Goal: Task Accomplishment & Management: Manage account settings

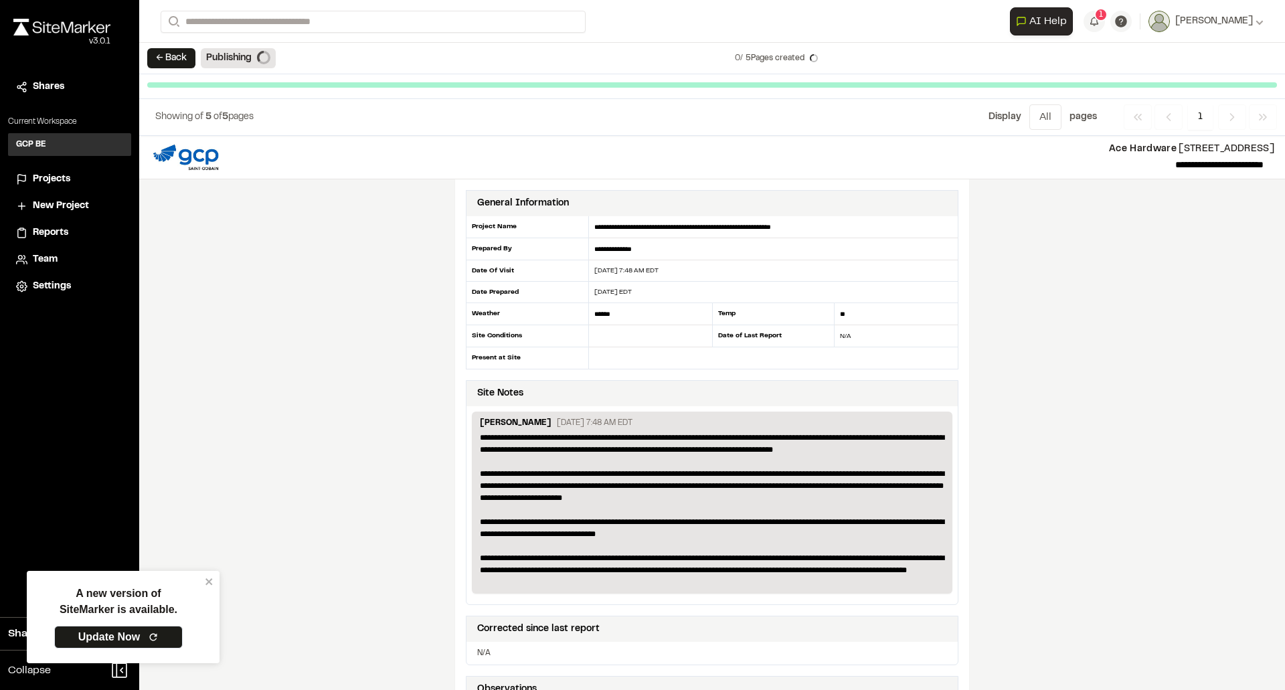
click at [51, 178] on span "Projects" at bounding box center [51, 179] width 37 height 15
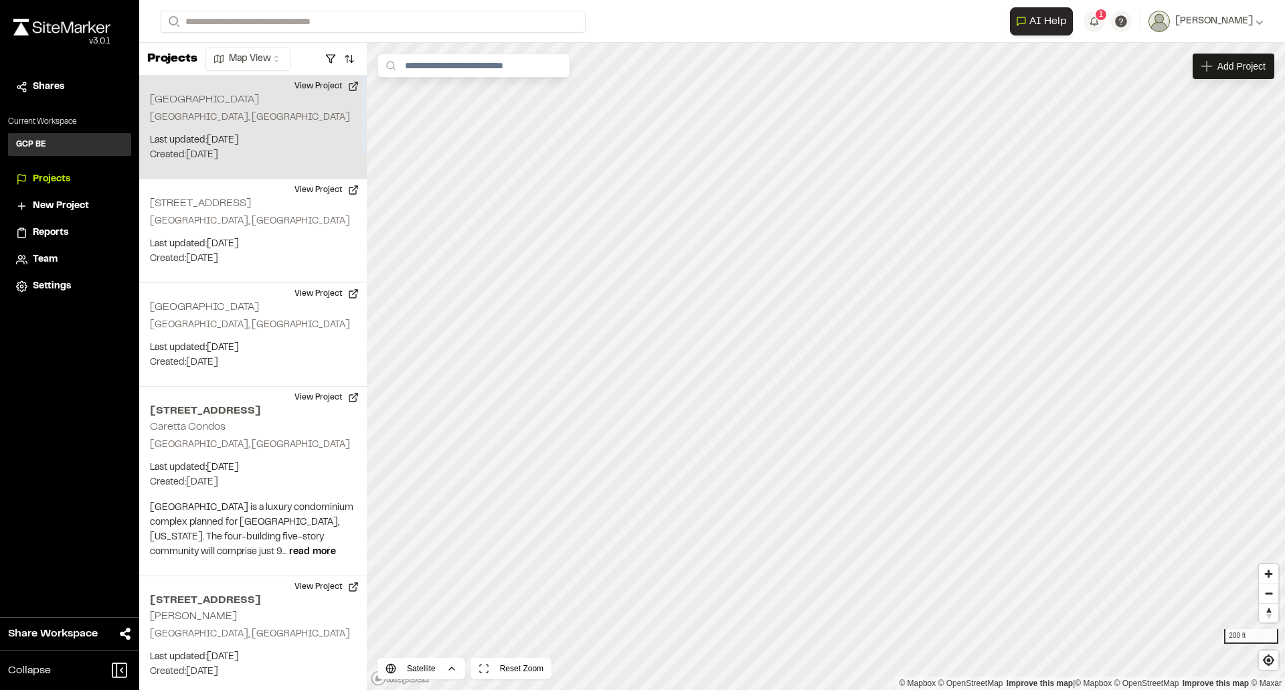
click at [218, 116] on p "Clearwater, FL" at bounding box center [253, 117] width 206 height 15
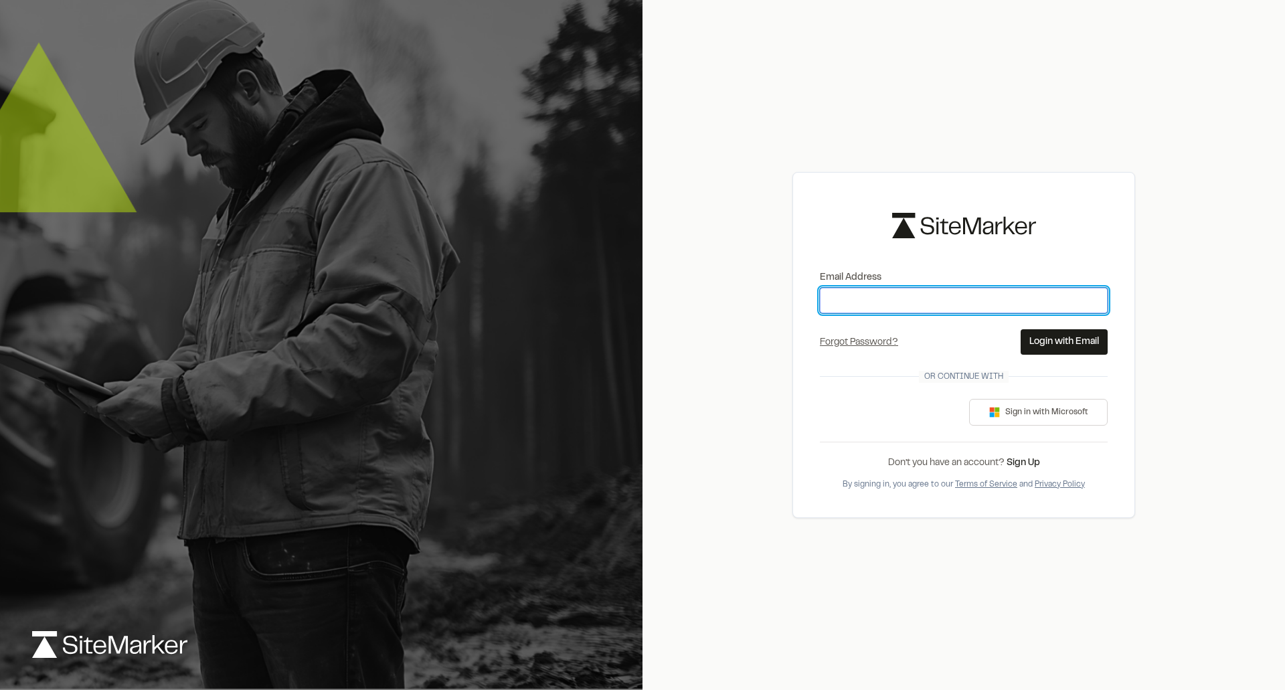
click at [931, 306] on input "Email Address" at bounding box center [964, 300] width 288 height 25
type input "**********"
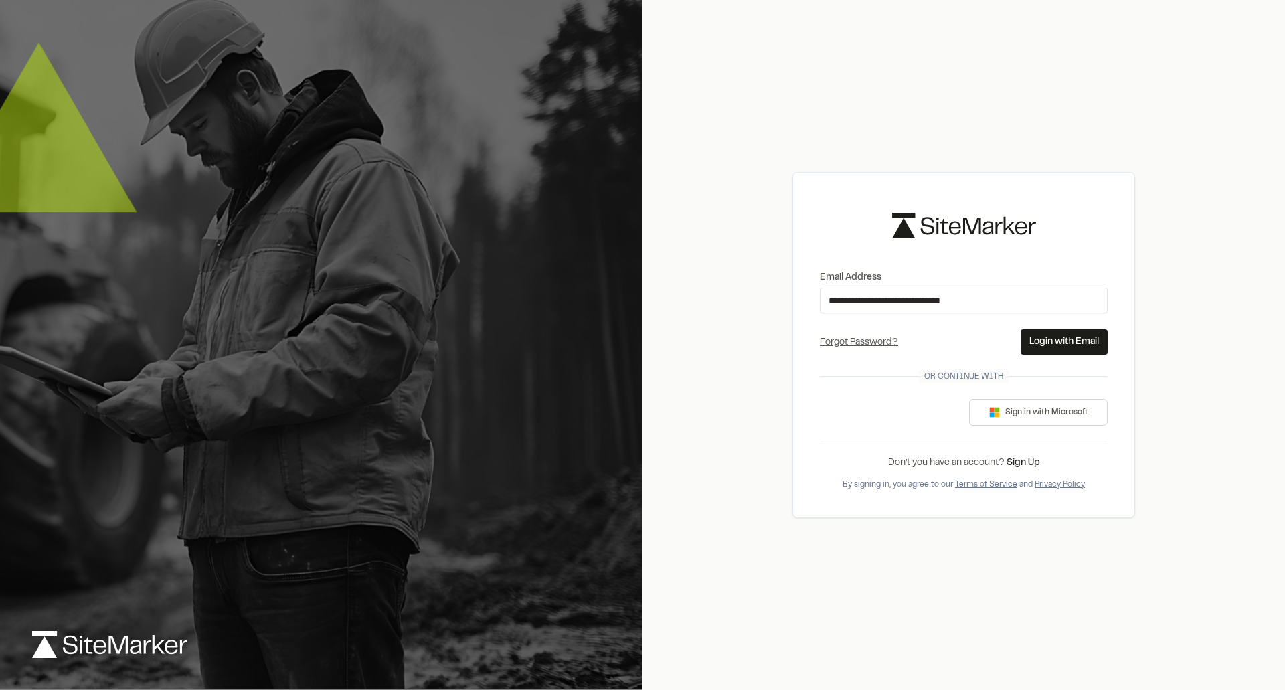
click at [1043, 341] on button "Login with Email" at bounding box center [1064, 341] width 87 height 25
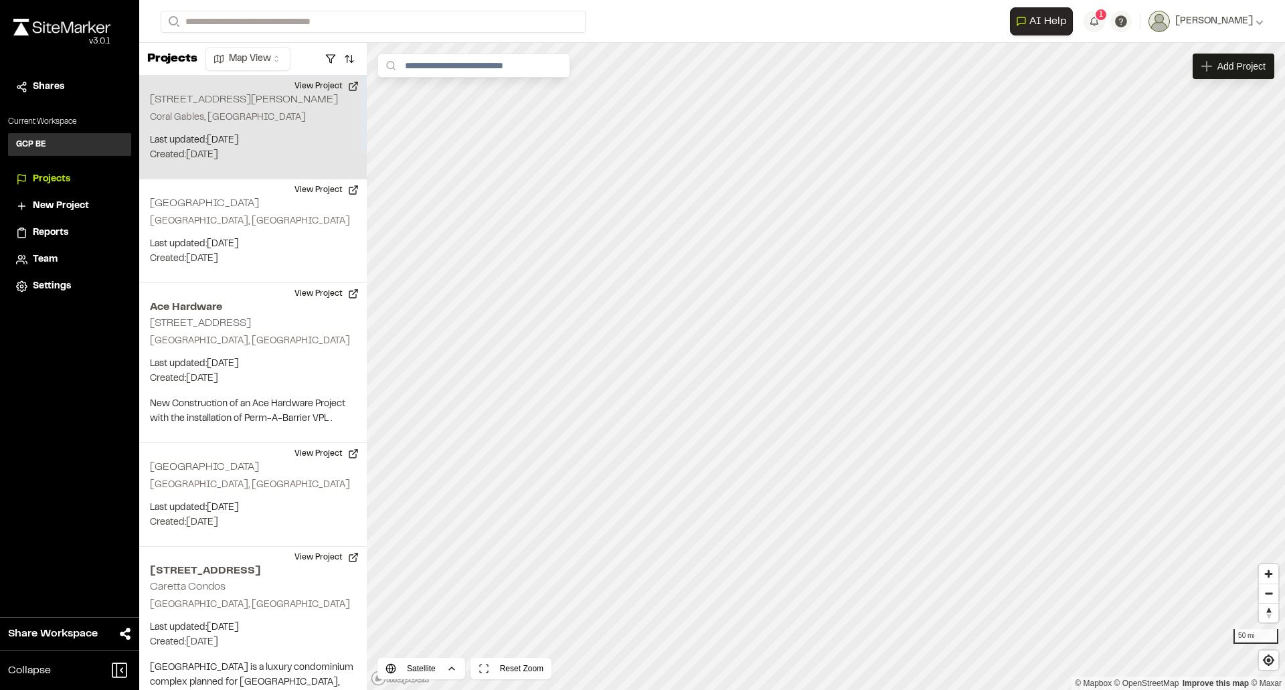
click at [210, 118] on p "Coral Gables, FL" at bounding box center [253, 117] width 206 height 15
click at [314, 84] on button "View Project" at bounding box center [327, 86] width 80 height 21
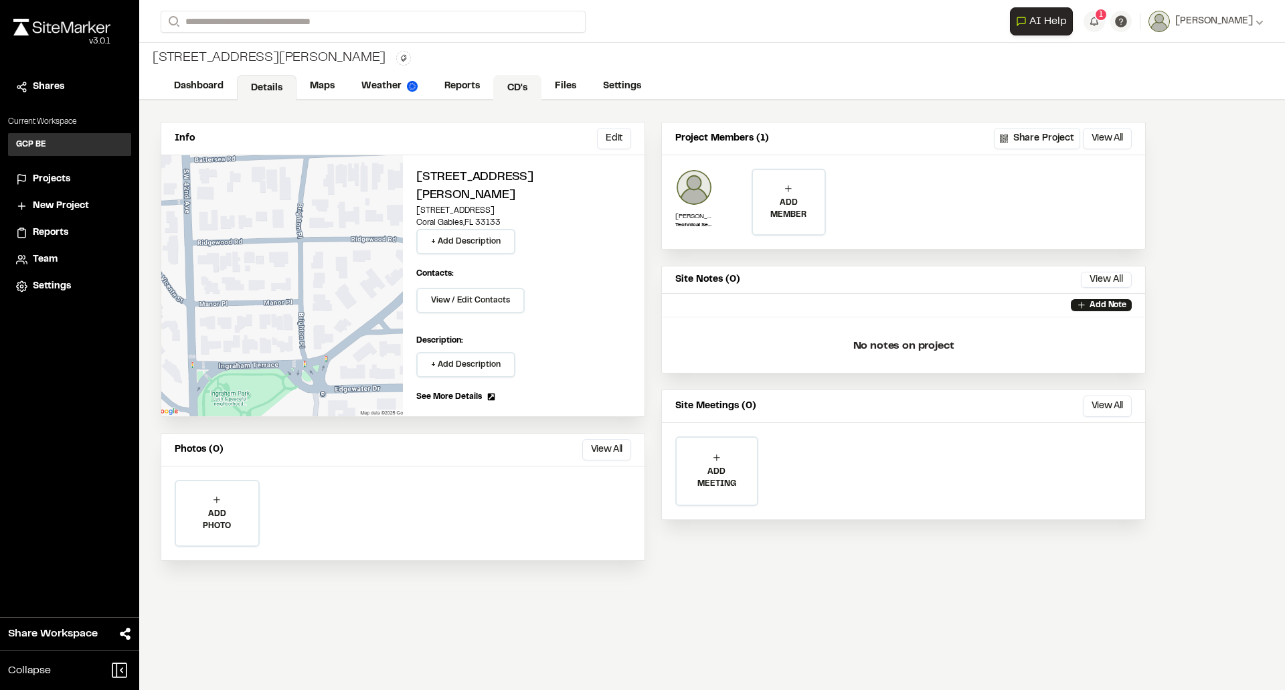
click at [511, 88] on link "CD's" at bounding box center [517, 87] width 48 height 25
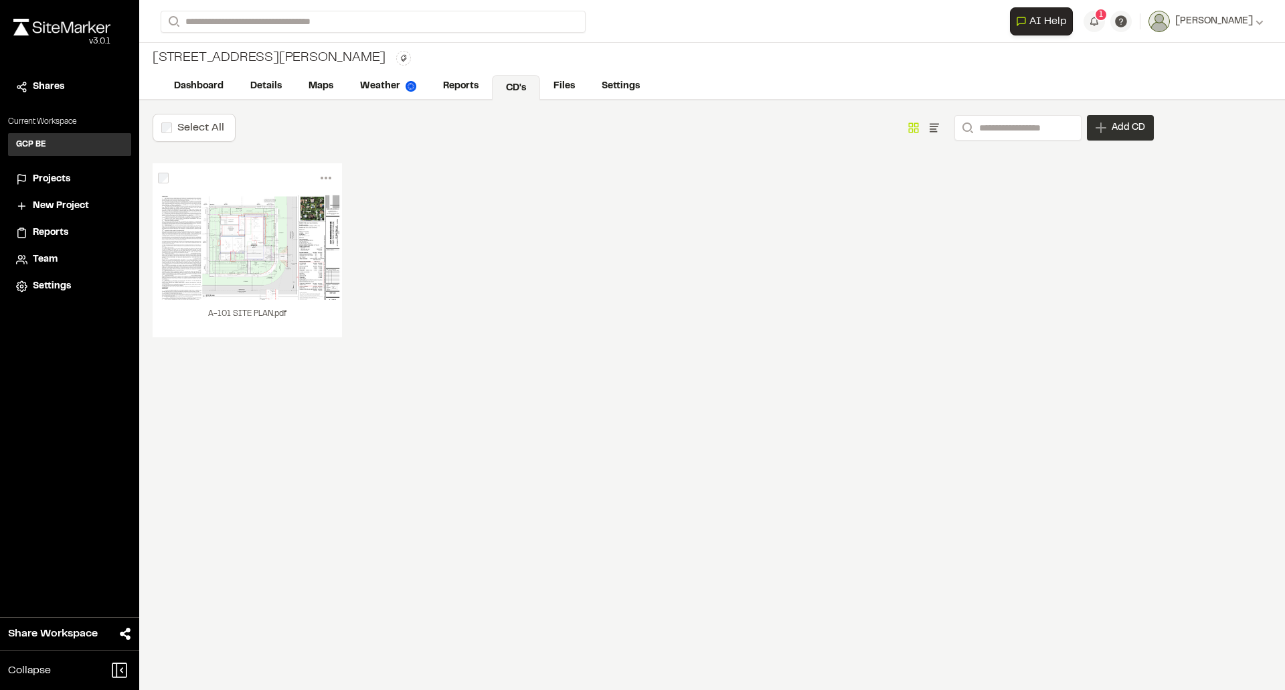
click at [1109, 128] on div "Add CD" at bounding box center [1120, 127] width 67 height 25
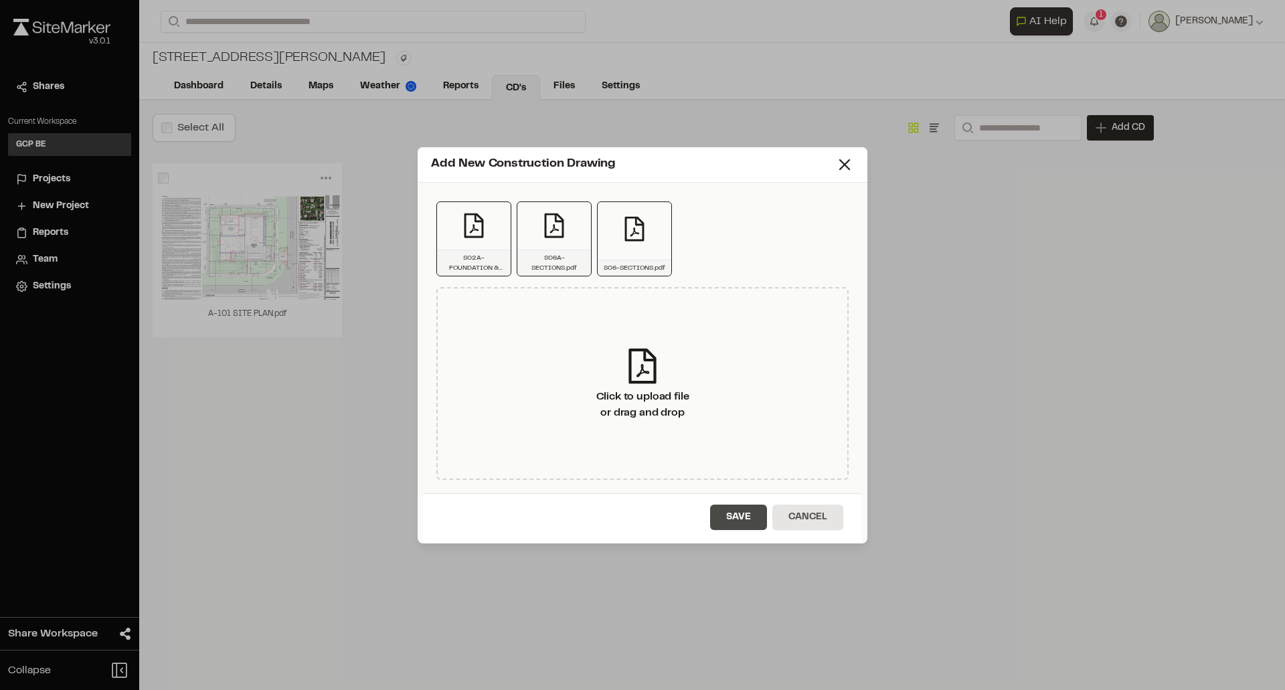
click at [744, 517] on button "Save" at bounding box center [738, 517] width 57 height 25
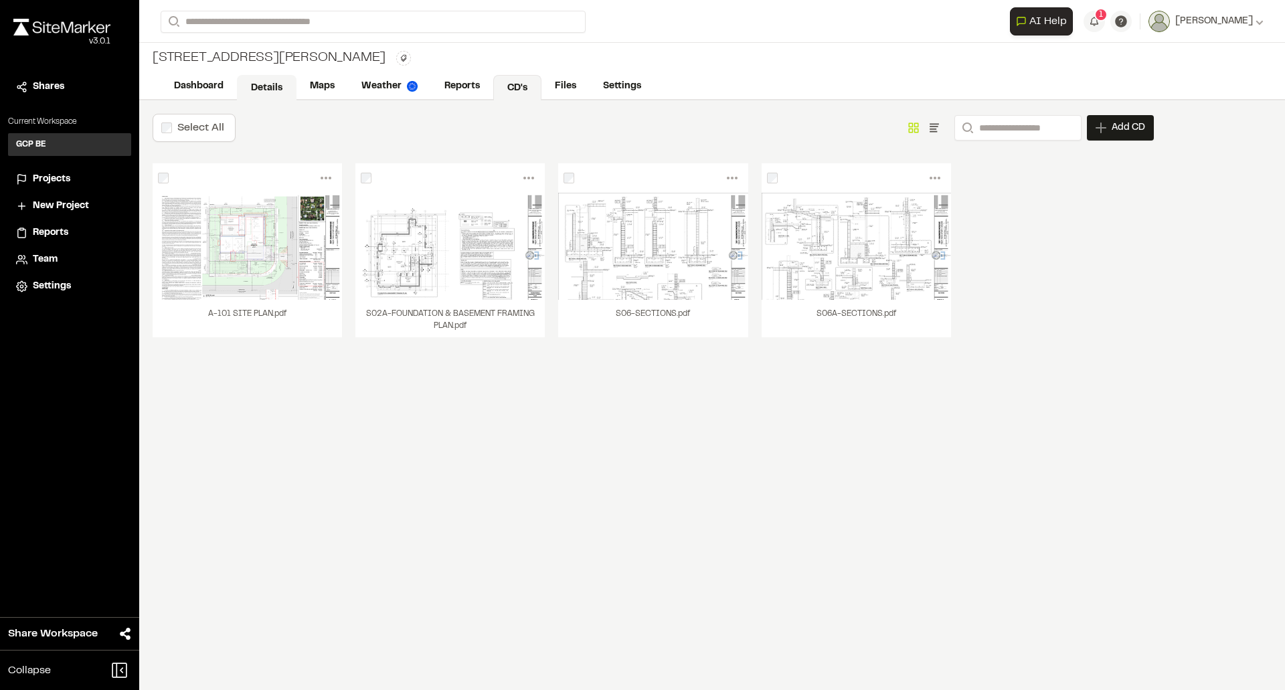
click at [268, 92] on link "Details" at bounding box center [267, 87] width 60 height 25
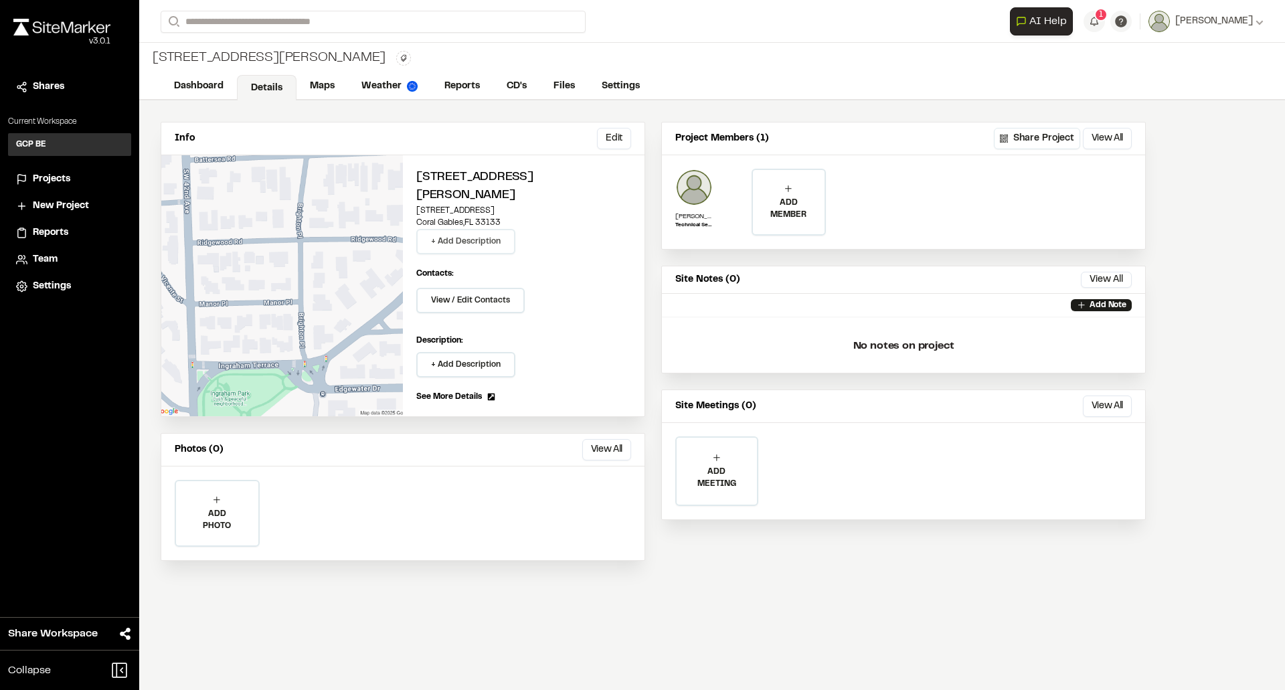
click at [499, 241] on button "+ Add Description" at bounding box center [465, 241] width 99 height 25
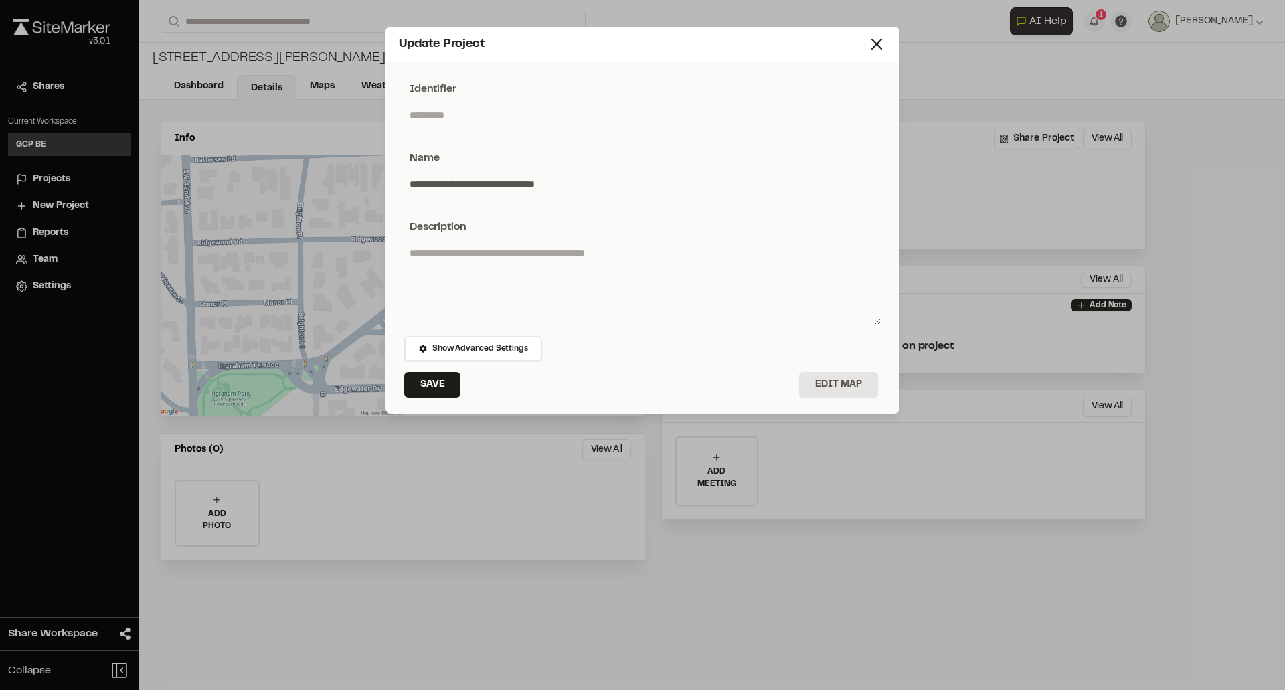
click at [496, 254] on textarea at bounding box center [642, 282] width 477 height 84
type textarea "*"
type textarea "**********"
click at [453, 384] on button "Save" at bounding box center [432, 384] width 56 height 25
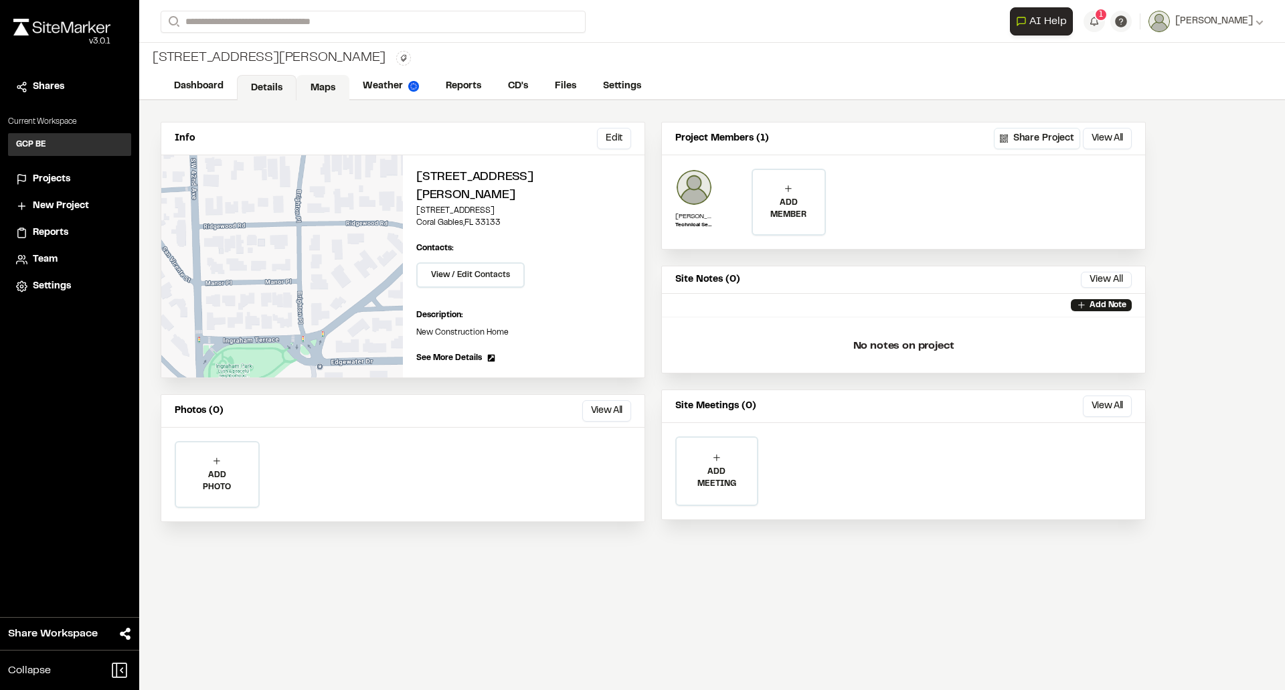
click at [336, 89] on link "Maps" at bounding box center [323, 87] width 53 height 25
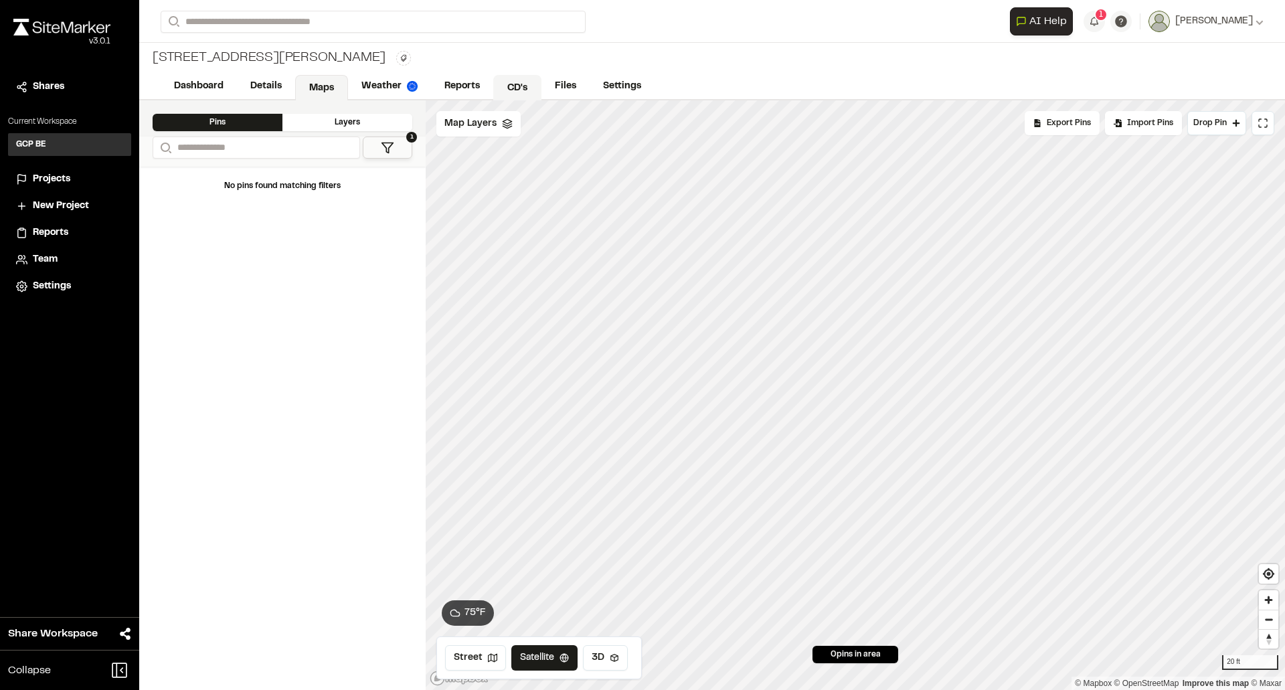
click at [509, 83] on link "CD's" at bounding box center [517, 87] width 48 height 25
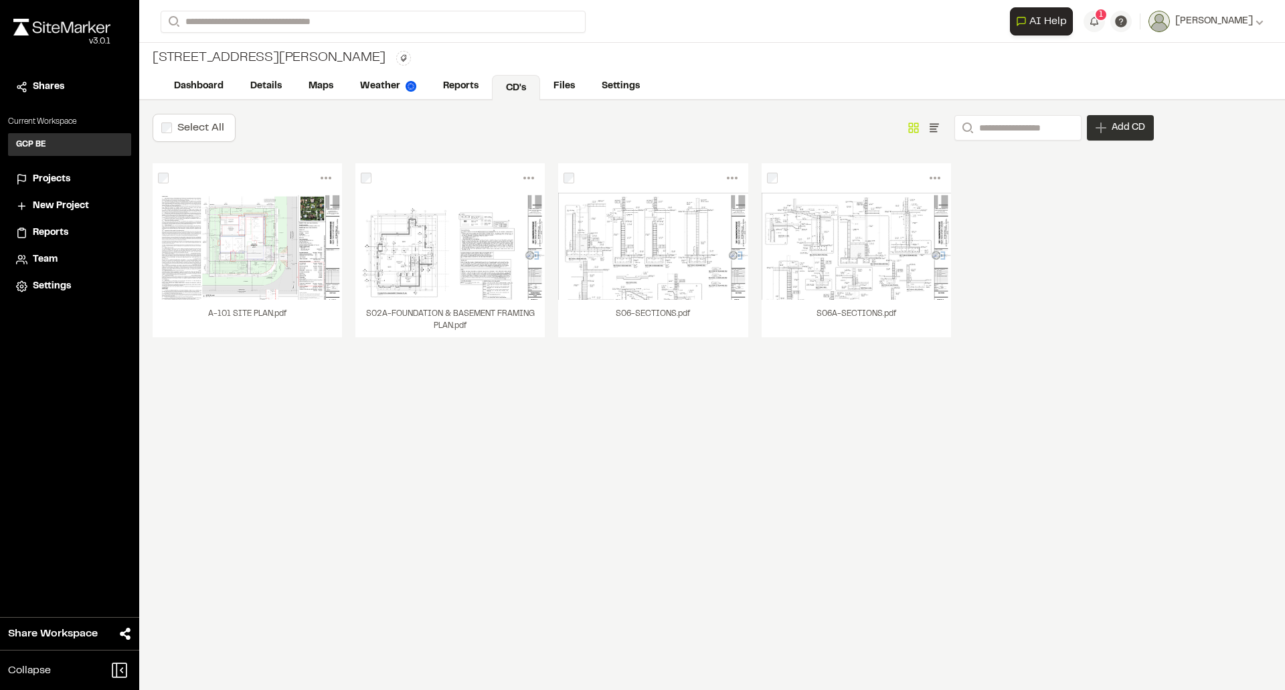
click at [1117, 134] on span "Add CD" at bounding box center [1128, 127] width 33 height 13
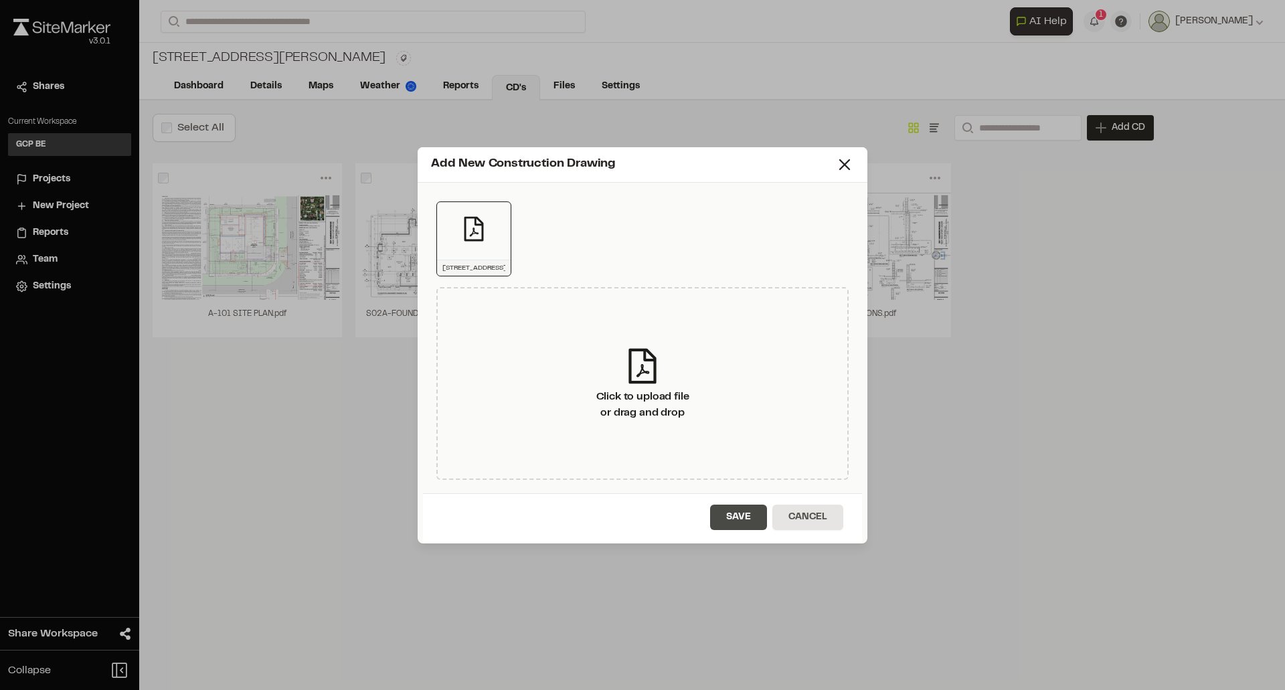
click at [742, 520] on button "Save" at bounding box center [738, 517] width 57 height 25
